Goal: Information Seeking & Learning: Learn about a topic

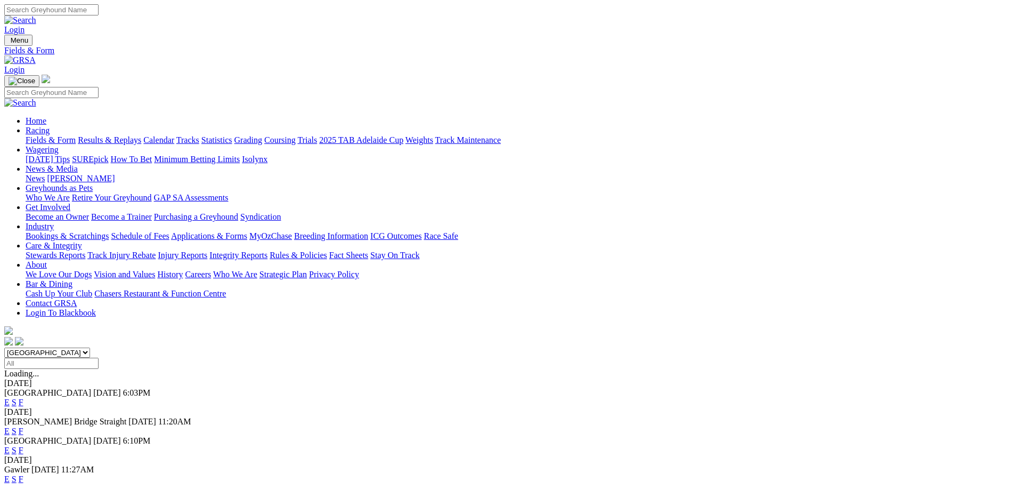
click at [232, 135] on link "Statistics" at bounding box center [216, 139] width 31 height 9
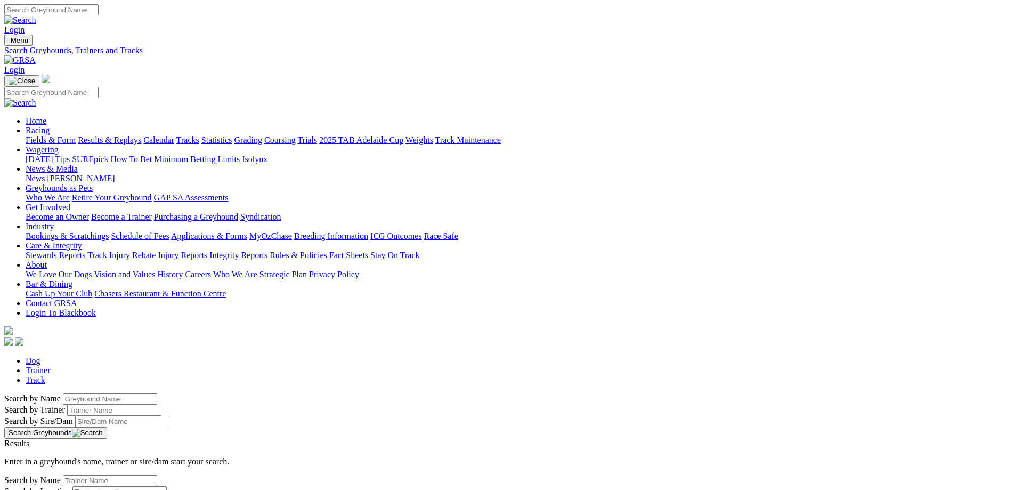
click at [157, 393] on input "Search by Greyhound name" at bounding box center [110, 398] width 94 height 11
type input "steph for three"
click at [107, 427] on button "Search Greyhounds" at bounding box center [55, 433] width 103 height 12
click at [60, 448] on link "Steph For Three" at bounding box center [31, 452] width 55 height 9
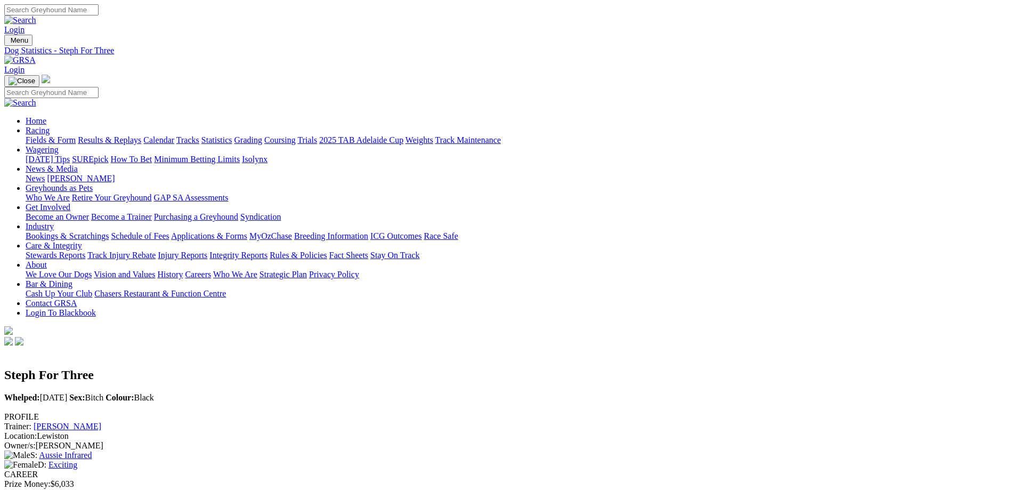
click at [76, 135] on link "Fields & Form" at bounding box center [51, 139] width 50 height 9
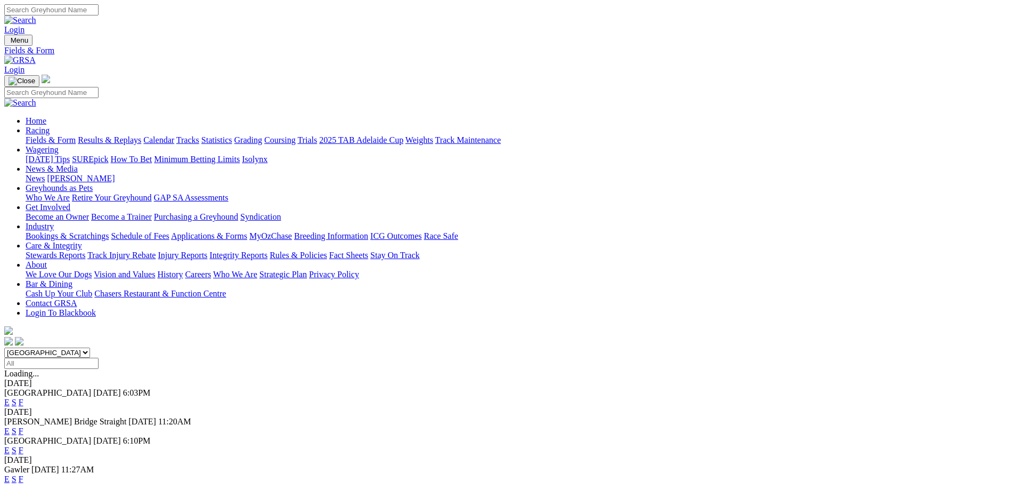
click at [23, 398] on link "F" at bounding box center [21, 402] width 5 height 9
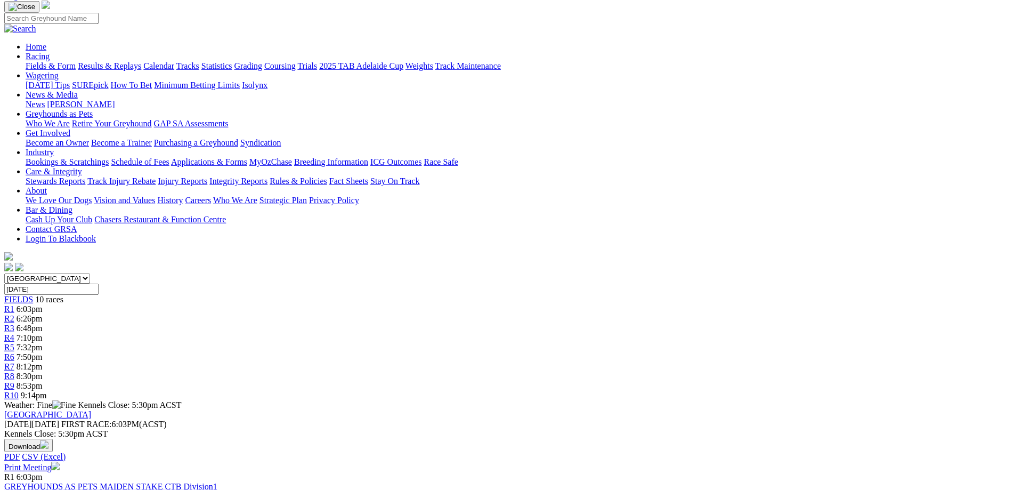
scroll to position [54, 0]
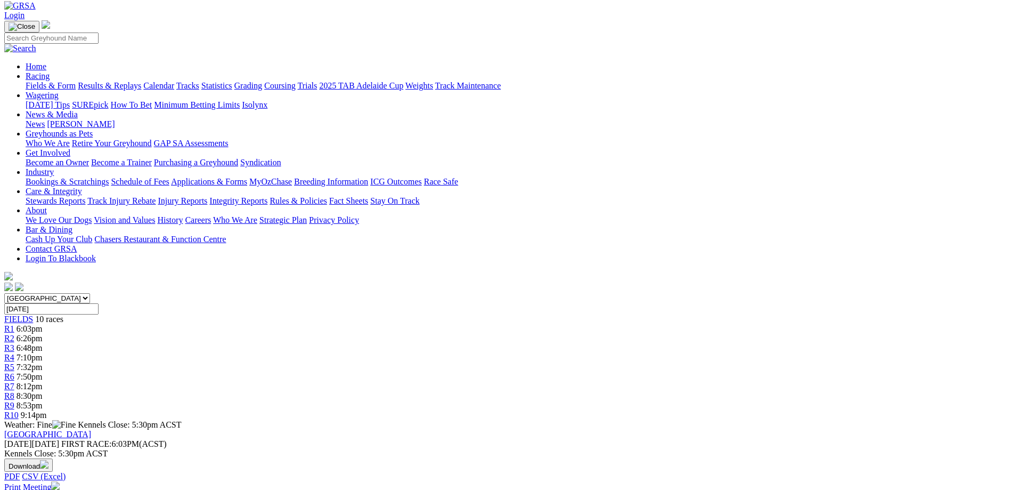
click at [43, 362] on span "7:32pm" at bounding box center [30, 366] width 26 height 9
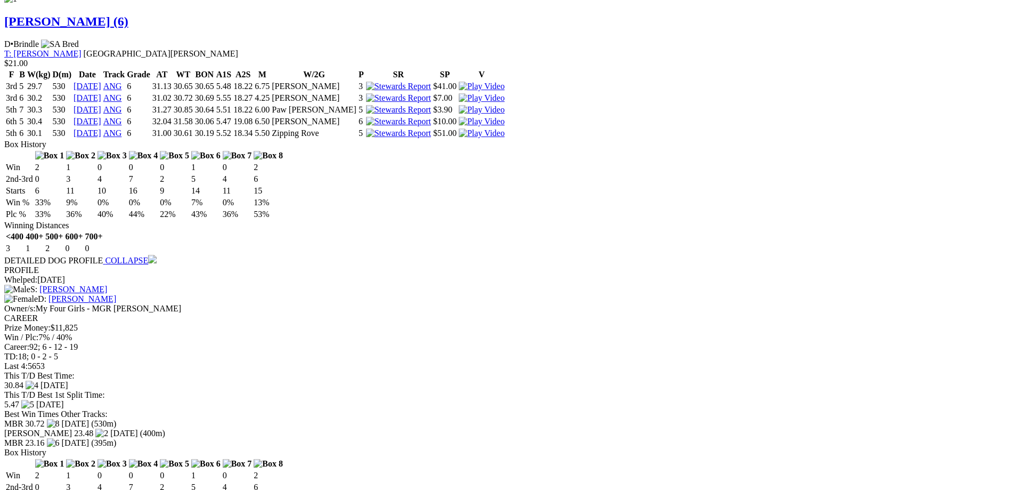
scroll to position [979, 0]
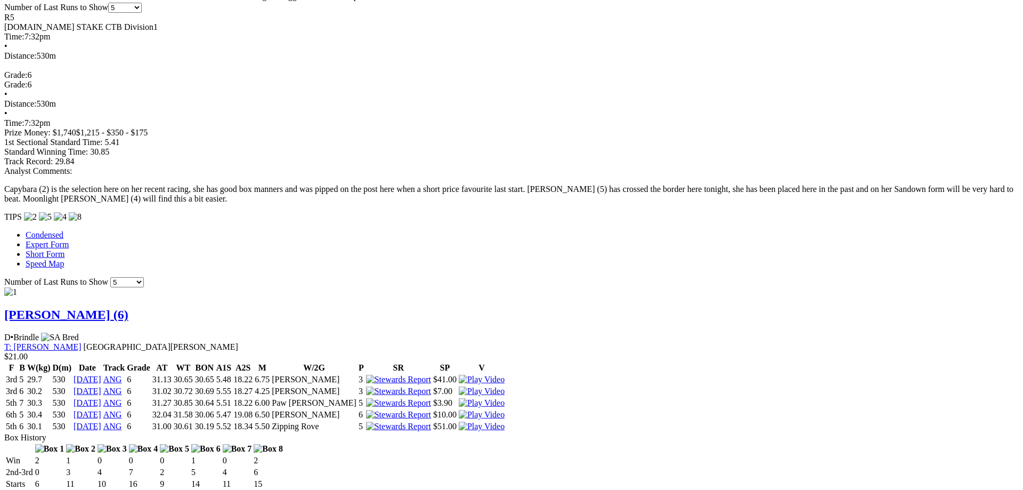
scroll to position [707, 0]
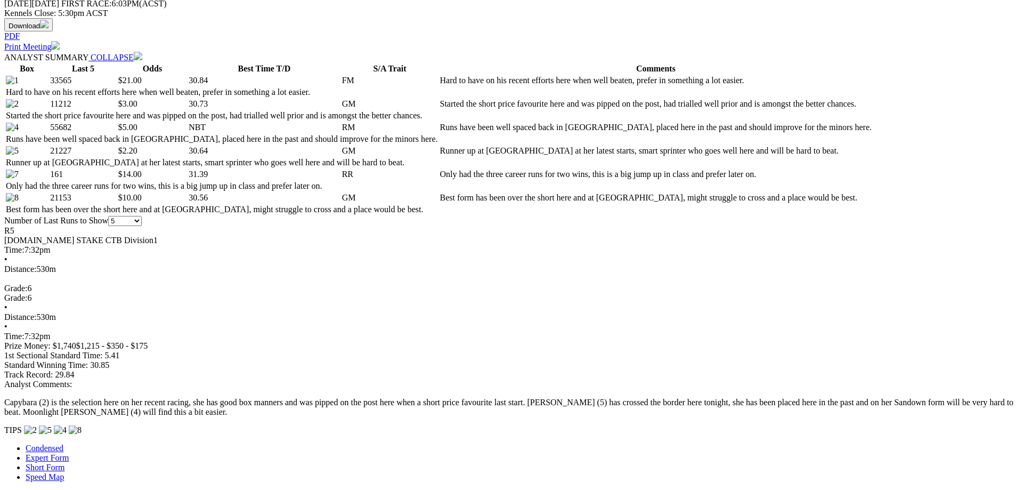
scroll to position [489, 0]
